Goal: Information Seeking & Learning: Find specific fact

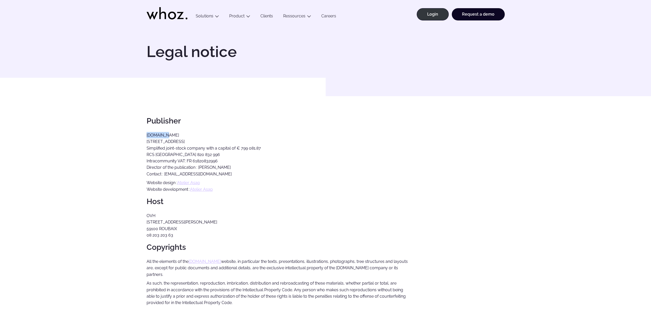
drag, startPoint x: 166, startPoint y: 137, endPoint x: 146, endPoint y: 138, distance: 20.0
click at [147, 138] on p "[DOMAIN_NAME] [STREET_ADDRESS] Simplified joint-stock company with a capital of…" at bounding box center [278, 154] width 262 height 45
copy p "[DOMAIN_NAME]"
drag, startPoint x: 200, startPoint y: 141, endPoint x: 145, endPoint y: 141, distance: 54.7
click at [145, 141] on article "Legal notice Publisher [DOMAIN_NAME] [STREET_ADDRESS] Simplified joint-stock co…" at bounding box center [325, 187] width 651 height 323
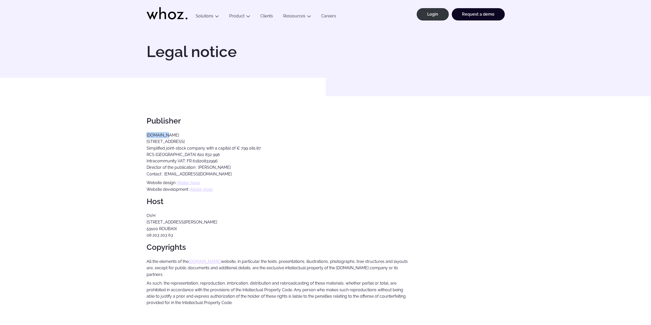
copy p "[STREET_ADDRESS]"
drag, startPoint x: 192, startPoint y: 155, endPoint x: 164, endPoint y: 154, distance: 27.9
click at [164, 154] on p "[DOMAIN_NAME] [STREET_ADDRESS] Simplified joint-stock company with a capital of…" at bounding box center [278, 154] width 262 height 45
click at [187, 153] on p "[DOMAIN_NAME] [STREET_ADDRESS] Simplified joint-stock company with a capital of…" at bounding box center [278, 154] width 262 height 45
drag, startPoint x: 193, startPoint y: 154, endPoint x: 165, endPoint y: 154, distance: 27.1
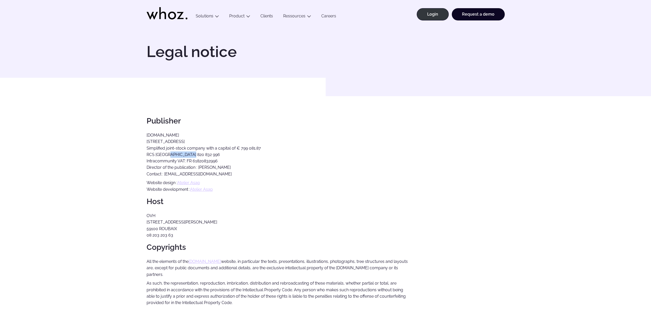
click at [165, 154] on p "[DOMAIN_NAME] [STREET_ADDRESS] Simplified joint-stock company with a capital of…" at bounding box center [278, 154] width 262 height 45
copy p "820 832 996"
drag, startPoint x: 217, startPoint y: 163, endPoint x: 187, endPoint y: 161, distance: 30.5
click at [187, 161] on p "[DOMAIN_NAME] [STREET_ADDRESS] Simplified joint-stock company with a capital of…" at bounding box center [278, 154] width 262 height 45
copy p "FR 61820832996"
